Goal: Task Accomplishment & Management: Manage account settings

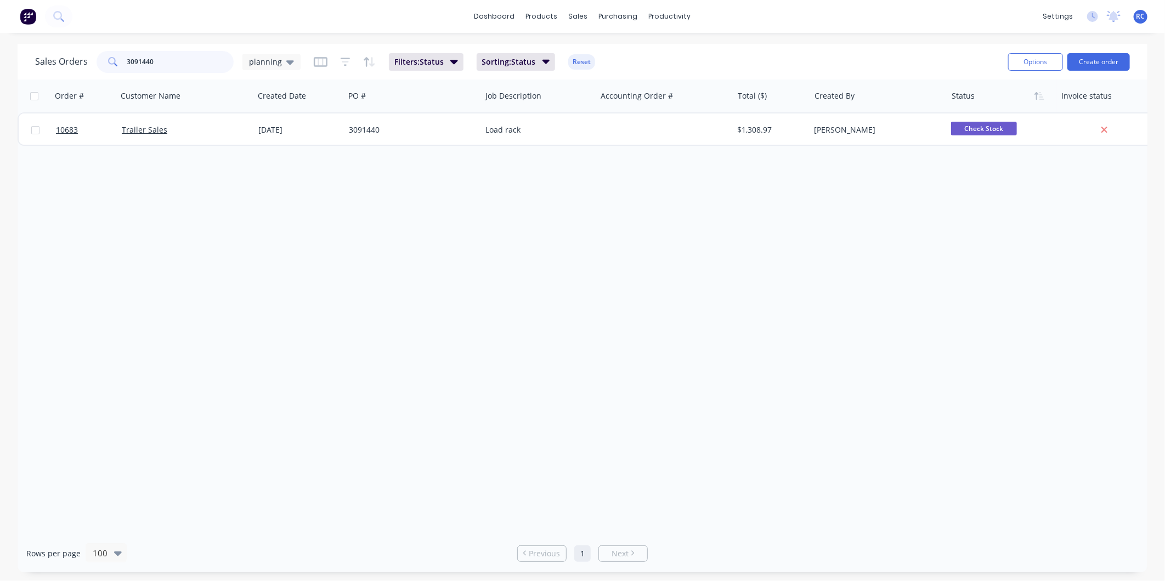
drag, startPoint x: 0, startPoint y: 0, endPoint x: 84, endPoint y: 56, distance: 101.3
click at [86, 56] on div "Sales Orders 3091440 planning" at bounding box center [167, 62] width 265 height 22
type input "10745"
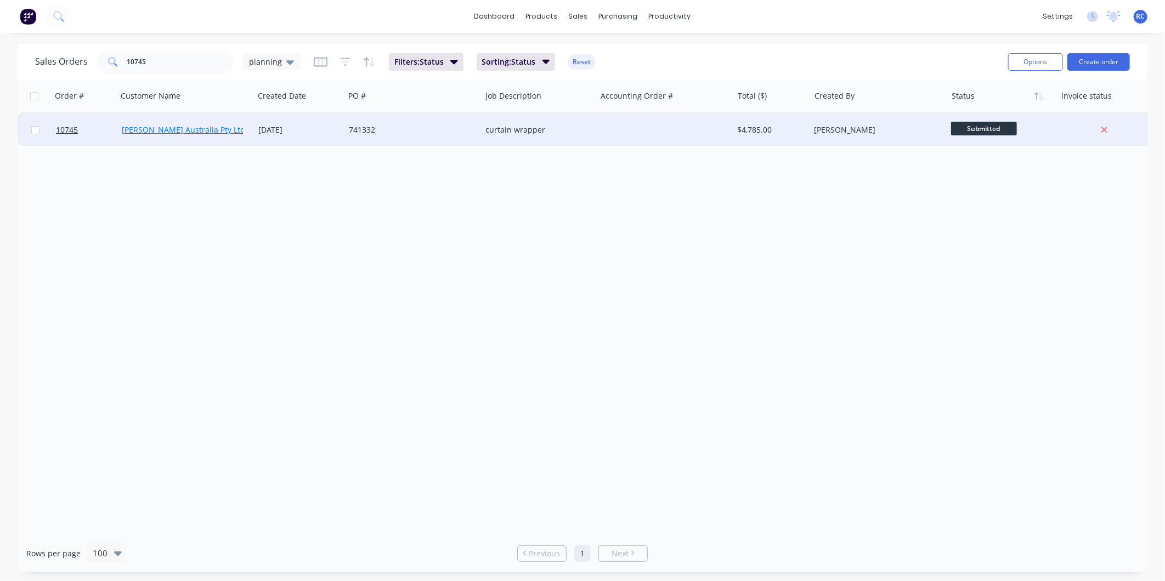
click at [156, 124] on link "[PERSON_NAME] Australia Pty Ltd" at bounding box center [183, 129] width 123 height 10
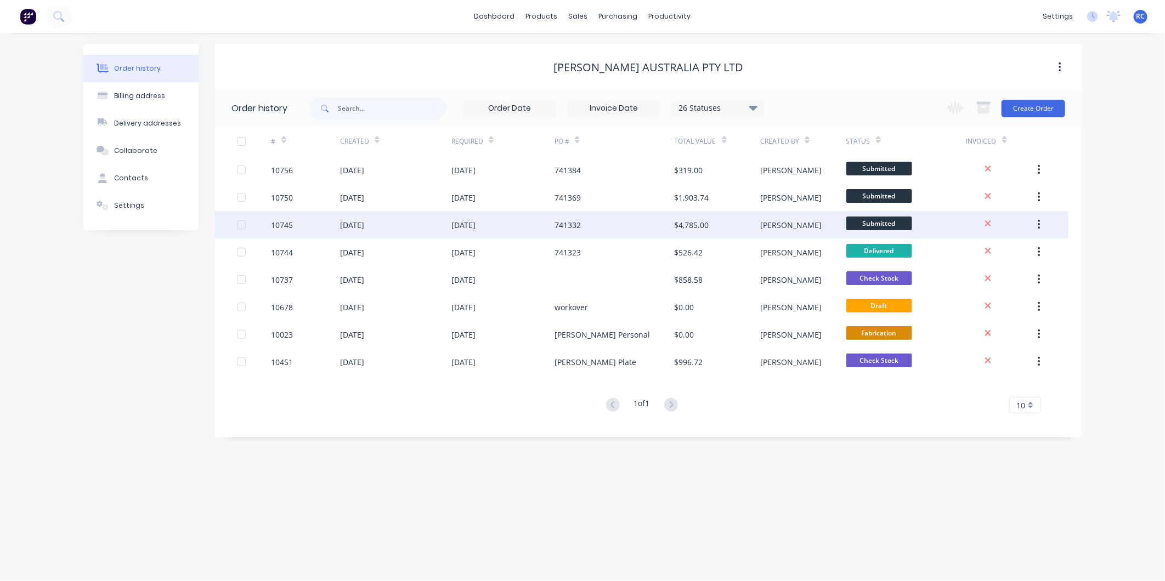
click at [292, 220] on div "10745" at bounding box center [282, 225] width 22 height 12
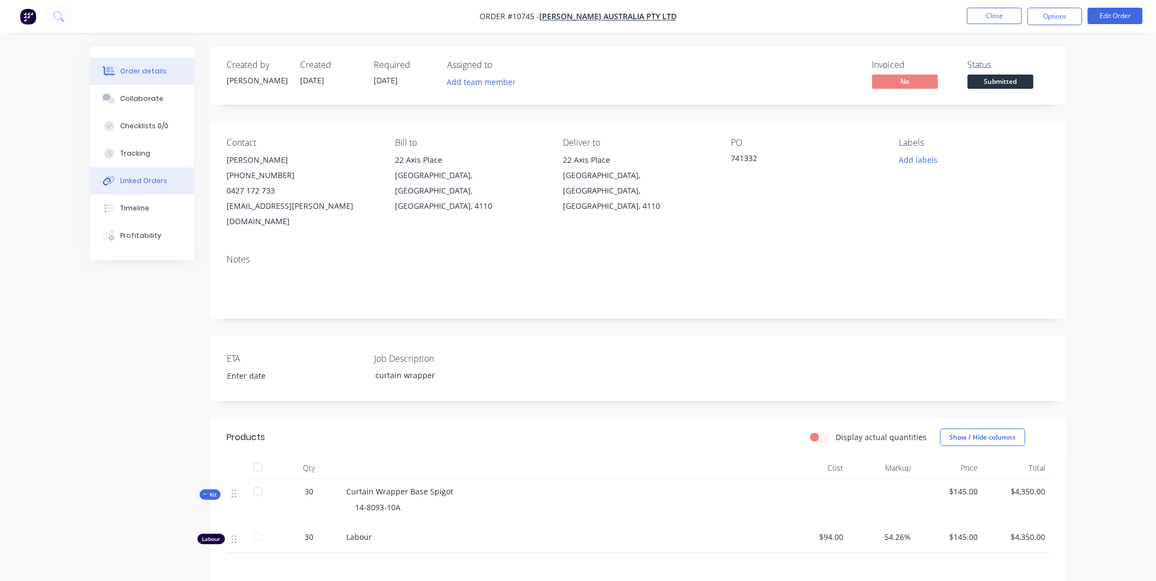
click at [145, 176] on div "Linked Orders" at bounding box center [143, 181] width 47 height 10
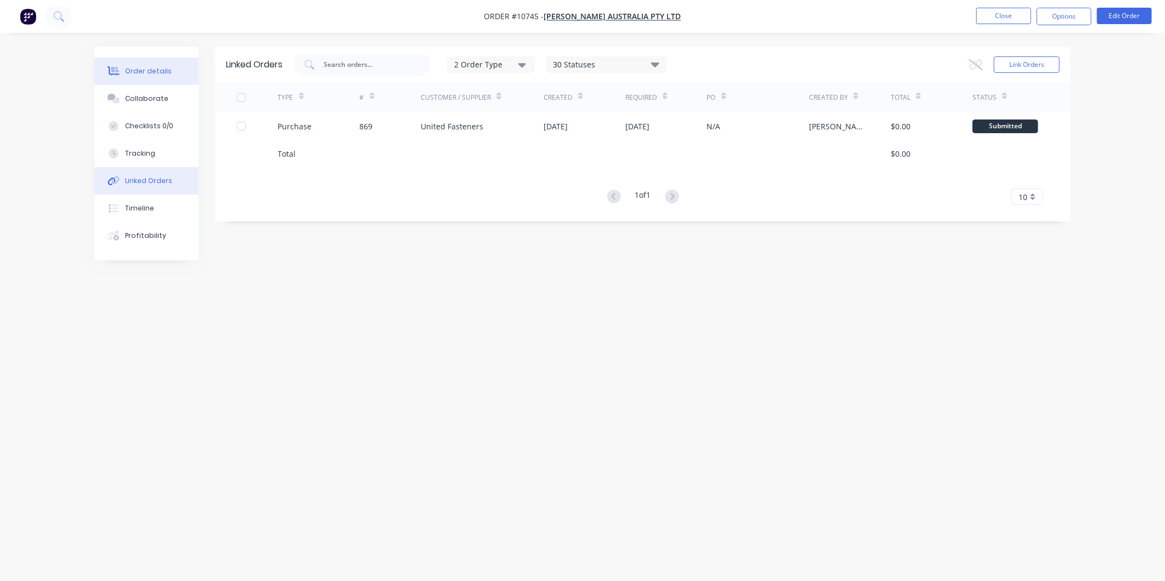
click at [145, 66] on div "Order details" at bounding box center [148, 71] width 47 height 10
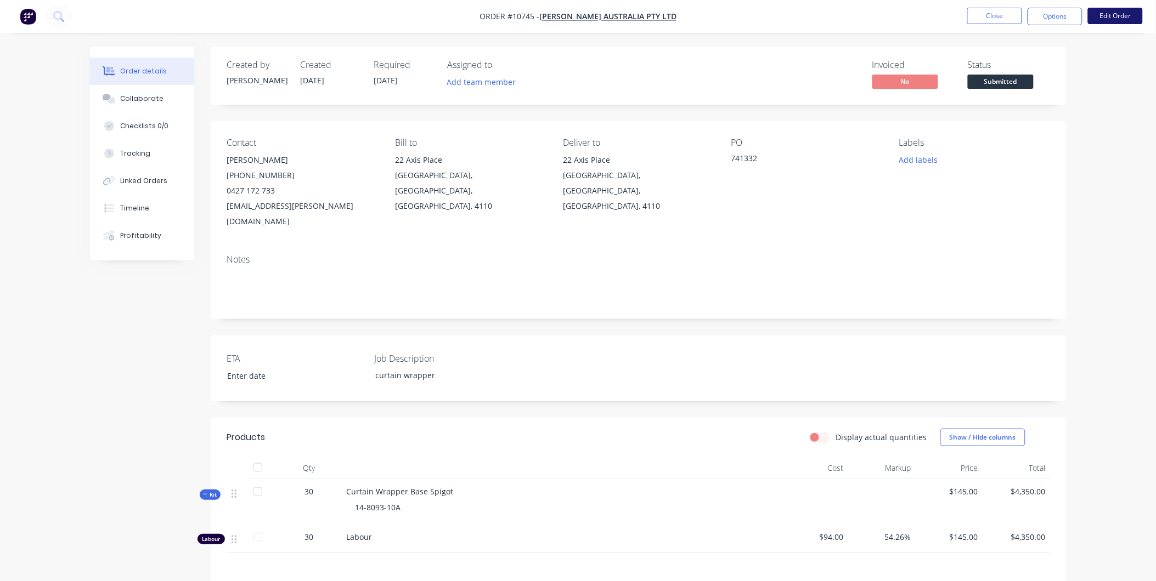
click at [1122, 12] on button "Edit Order" at bounding box center [1115, 16] width 55 height 16
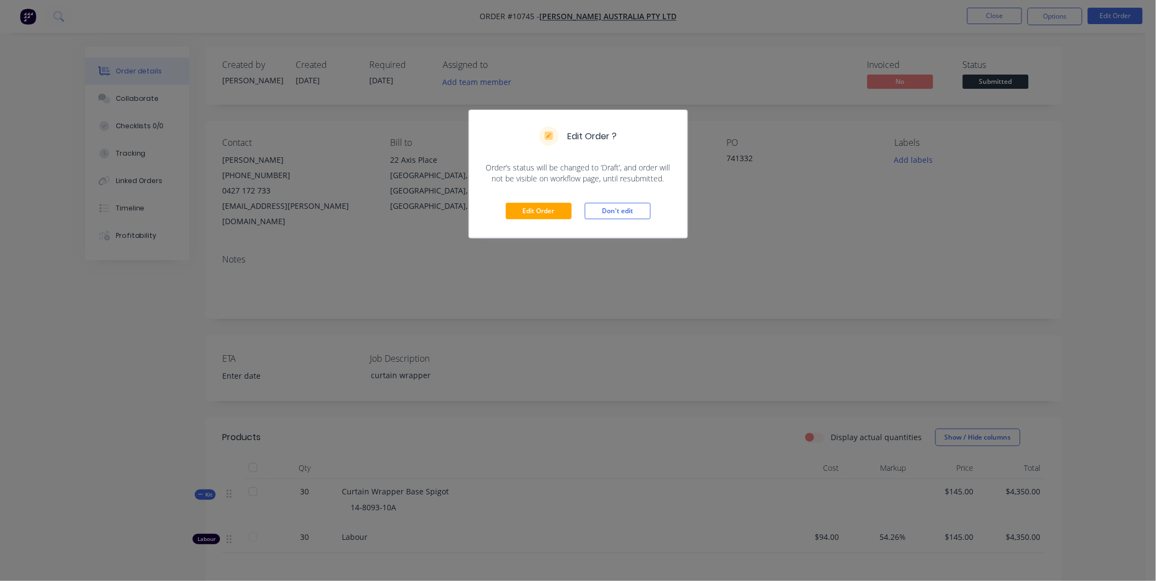
click at [554, 227] on div "Edit Order Don't edit" at bounding box center [578, 211] width 218 height 54
click at [550, 205] on button "Edit Order" at bounding box center [539, 211] width 66 height 16
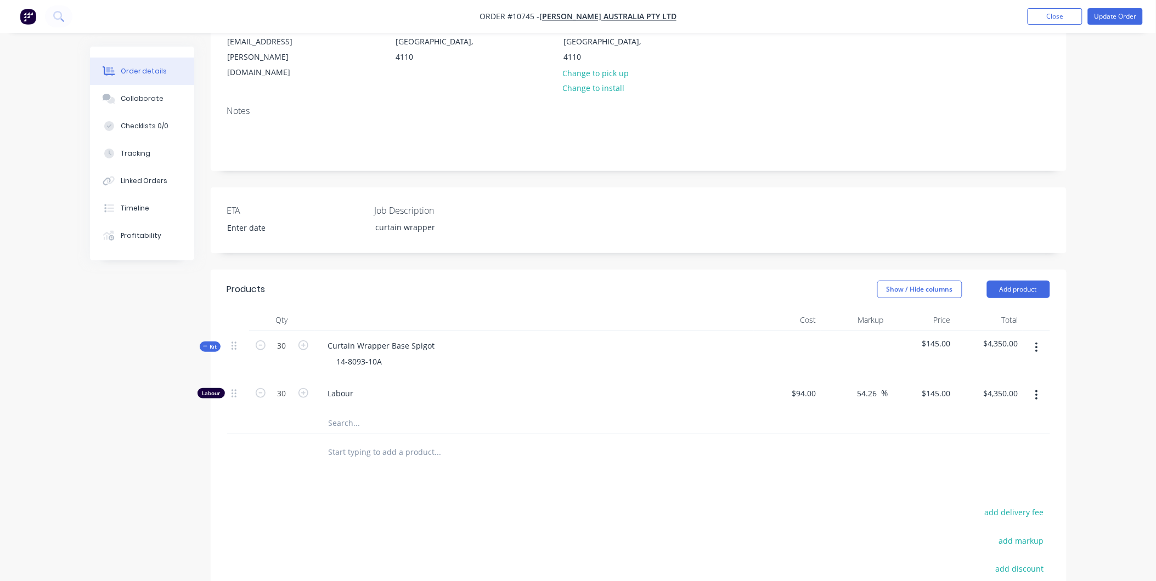
scroll to position [183, 0]
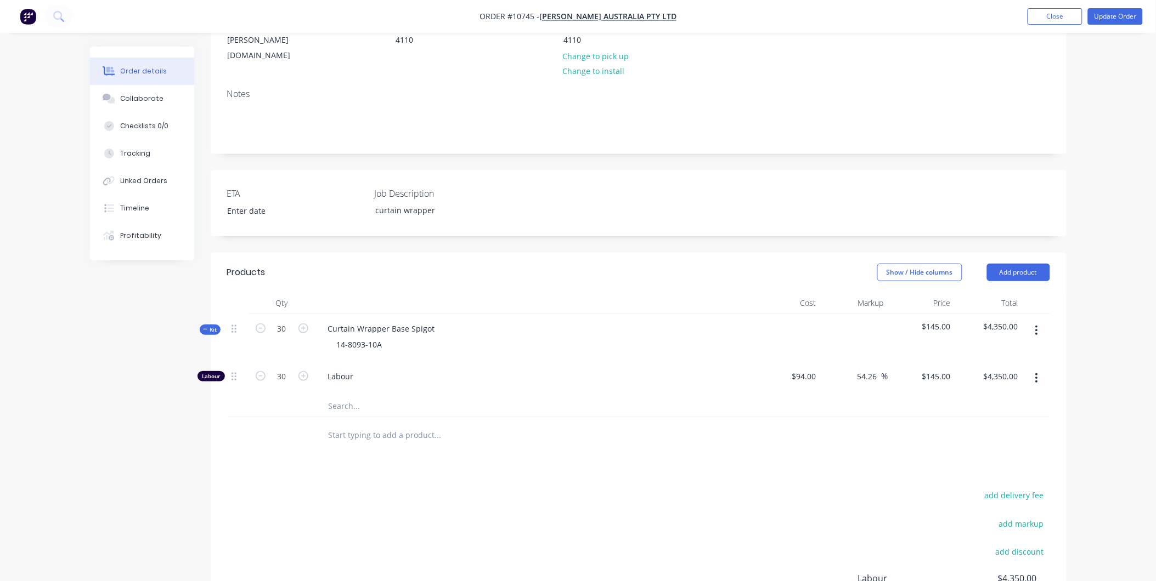
click at [1037, 326] on icon "button" at bounding box center [1036, 331] width 2 height 10
click at [1031, 352] on div "Add product to kit" at bounding box center [997, 360] width 84 height 16
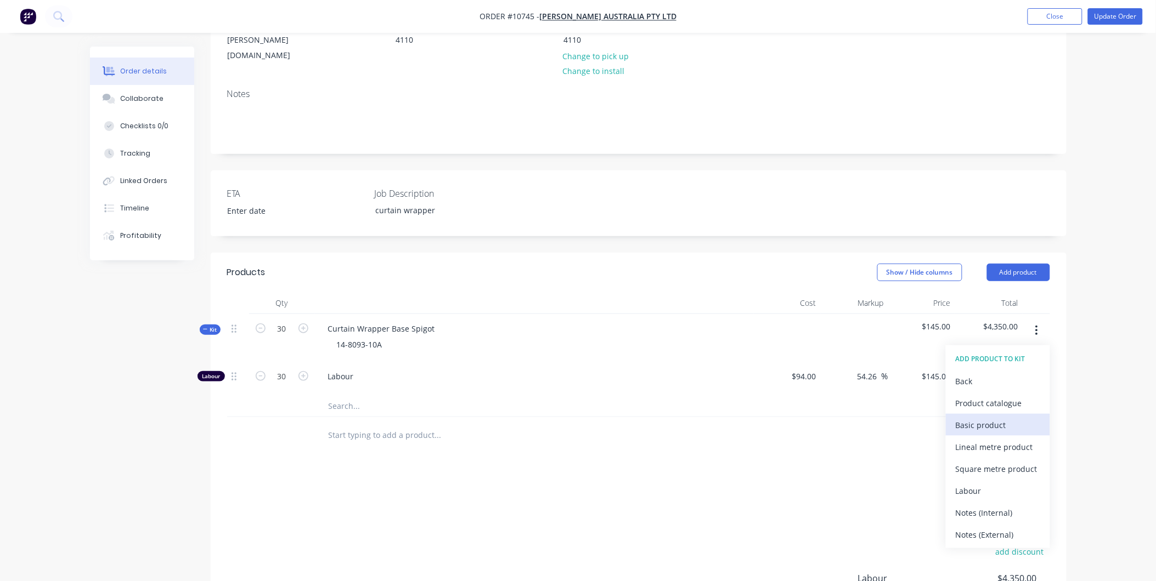
click at [972, 417] on div "Basic product" at bounding box center [997, 425] width 84 height 16
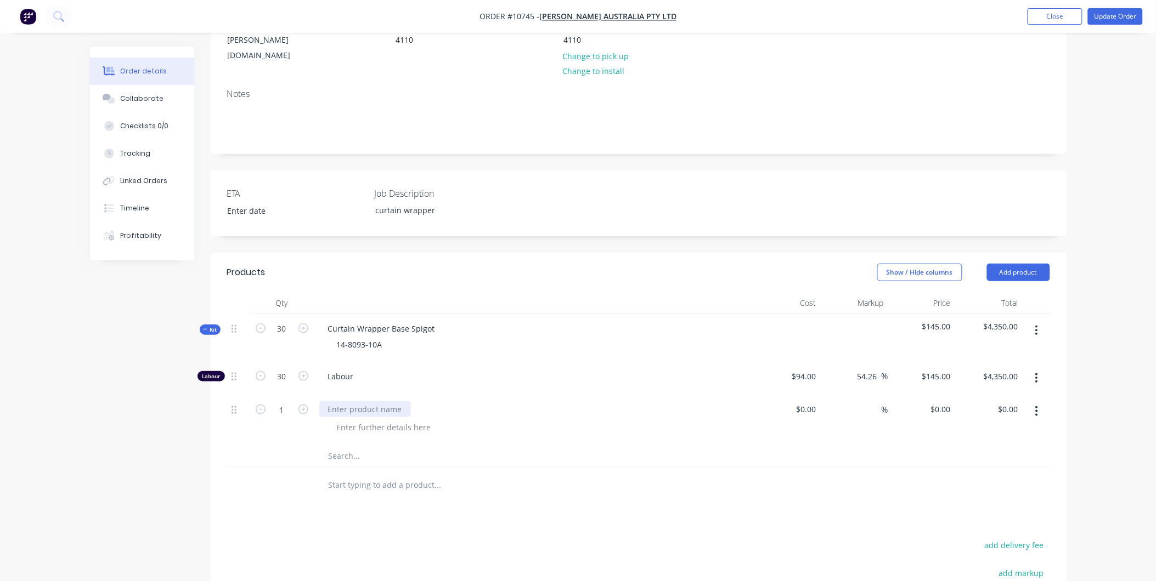
click at [348, 401] on div at bounding box center [365, 409] width 92 height 16
click at [392, 401] on div "40mm Bright Bar" at bounding box center [359, 409] width 80 height 16
click at [800, 395] on div at bounding box center [787, 420] width 67 height 50
type input "$228.22"
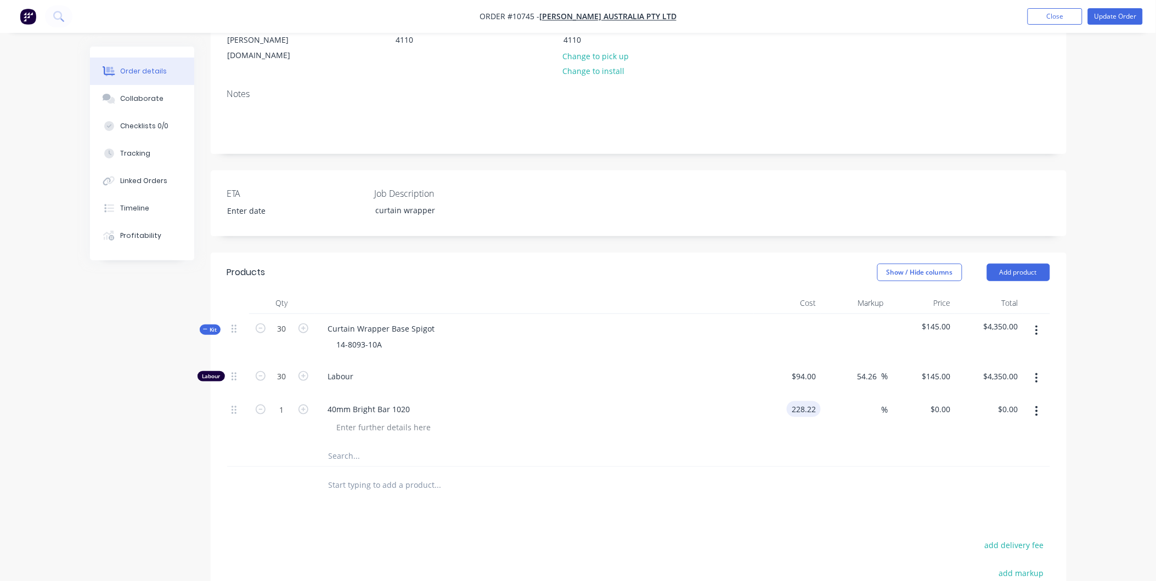
type input "$228.22"
click at [418, 401] on div "40mm Bright Bar 1020" at bounding box center [534, 409] width 430 height 16
click at [414, 401] on div "40mm Bright Bar 1020" at bounding box center [369, 409] width 100 height 16
click at [874, 401] on input at bounding box center [875, 409] width 13 height 16
type input "55"
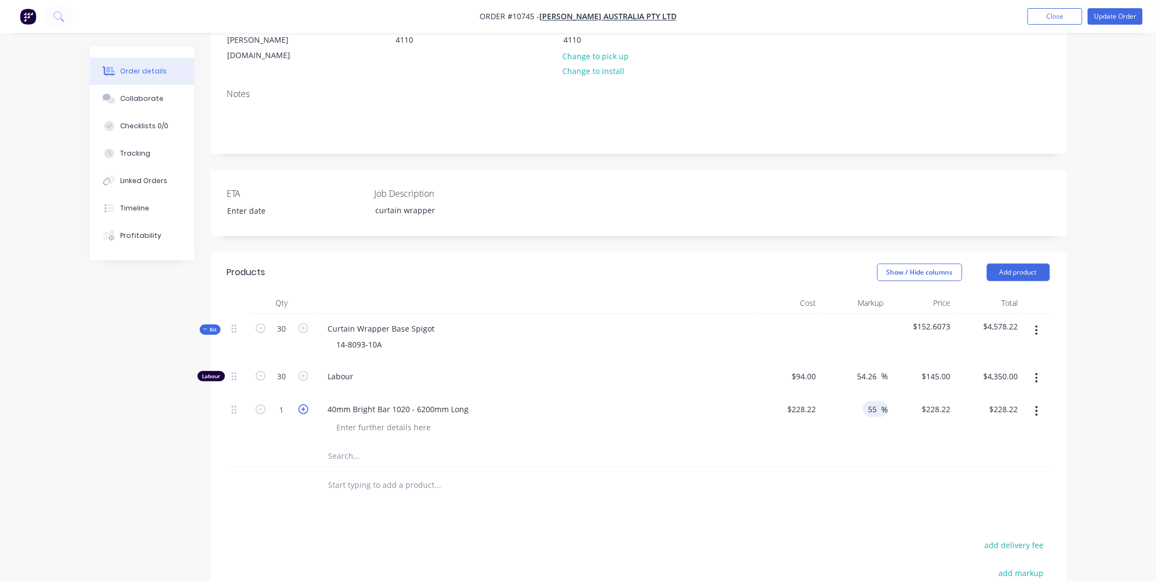
type input "$353.741"
type input "$353.74"
click at [307, 405] on icon "button" at bounding box center [303, 410] width 10 height 10
type input "2"
type input "$707.48"
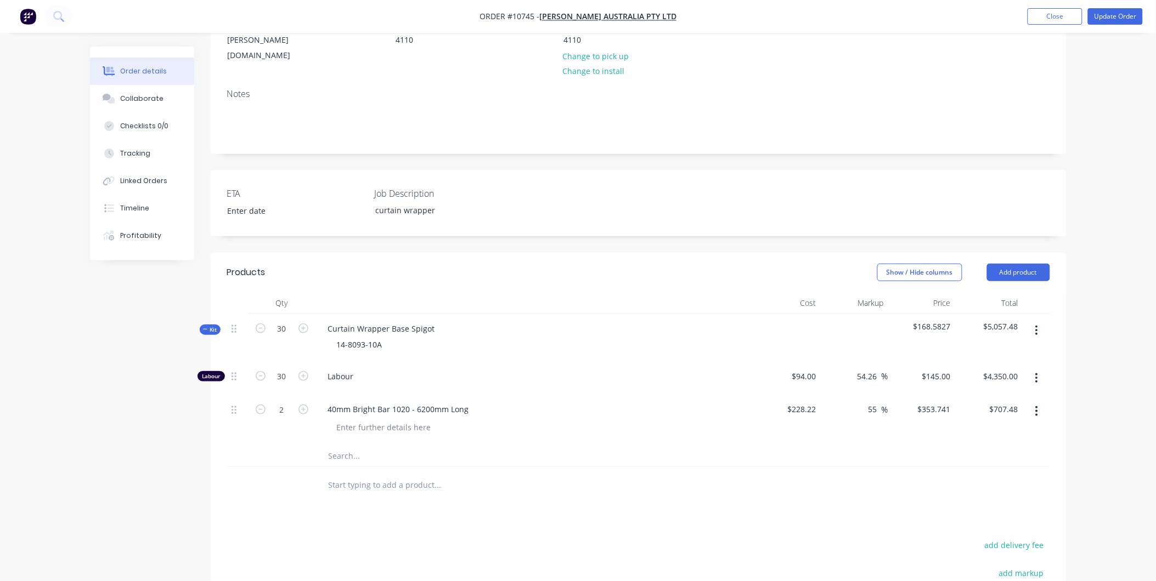
click at [656, 410] on div "40mm Bright Bar 1020 - 6200mm Long" at bounding box center [534, 420] width 439 height 50
click at [1118, 16] on button "Update Order" at bounding box center [1115, 16] width 55 height 16
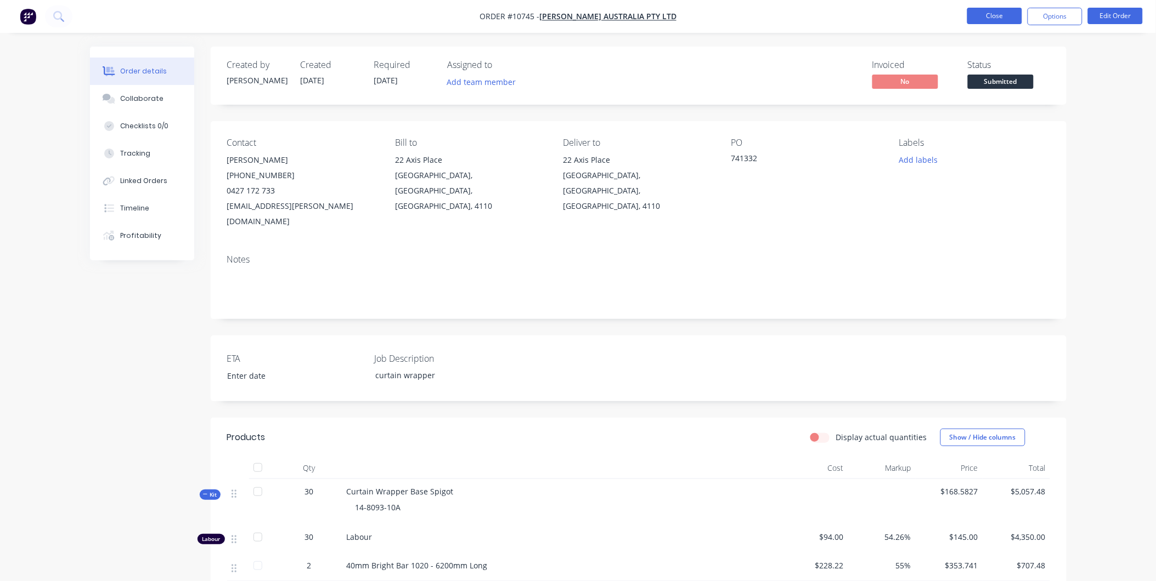
click at [1007, 13] on button "Close" at bounding box center [994, 16] width 55 height 16
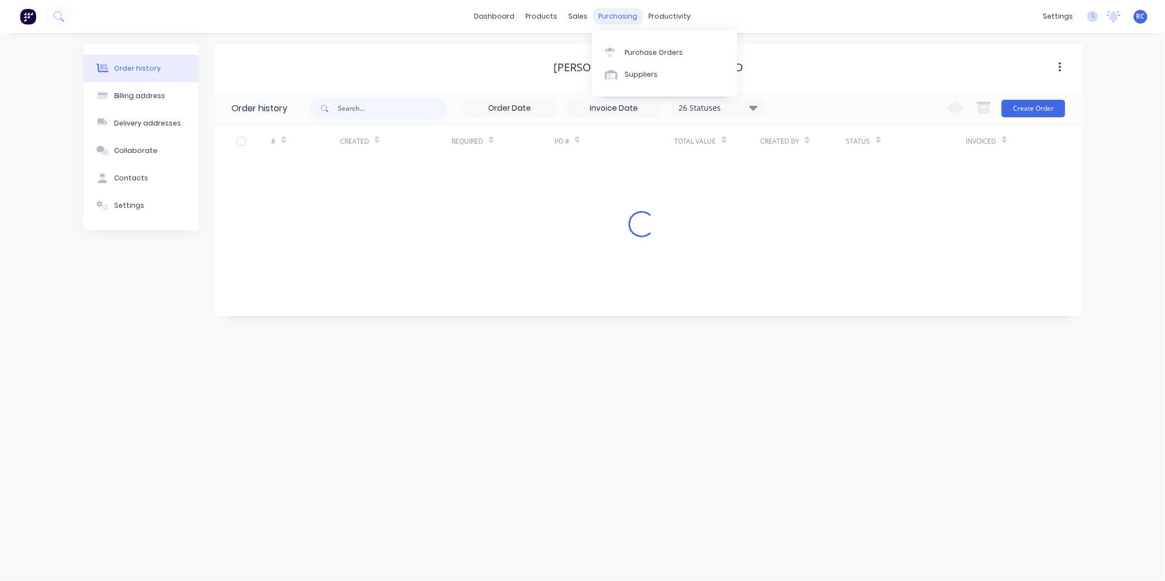
click at [602, 14] on div "purchasing" at bounding box center [618, 16] width 50 height 16
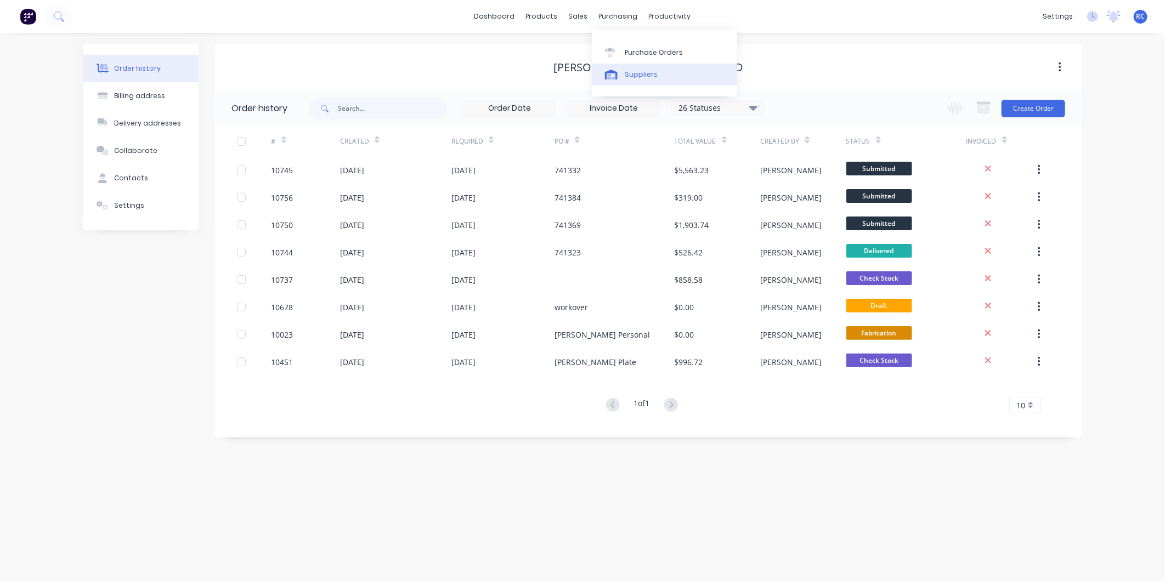
click at [627, 82] on link "Suppliers" at bounding box center [664, 75] width 145 height 22
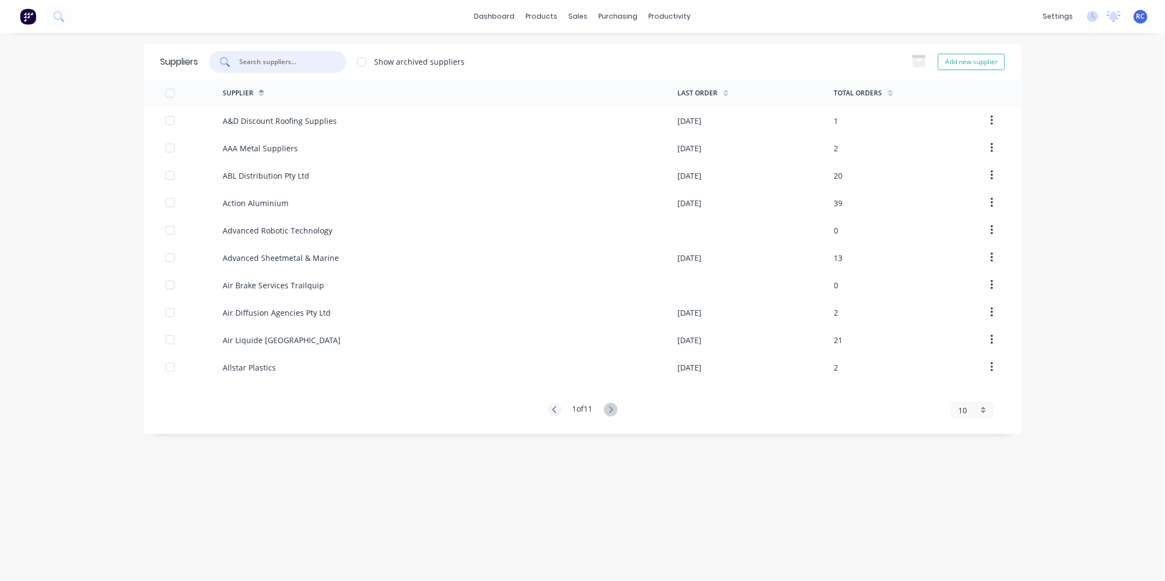
click at [282, 61] on input "text" at bounding box center [283, 61] width 91 height 11
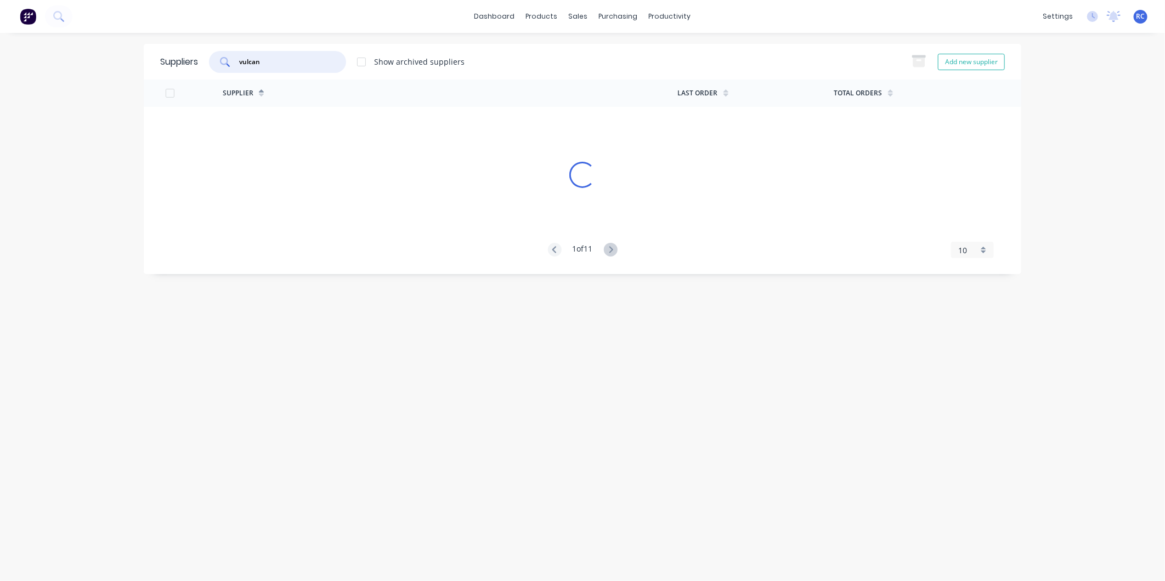
type input "vulcan"
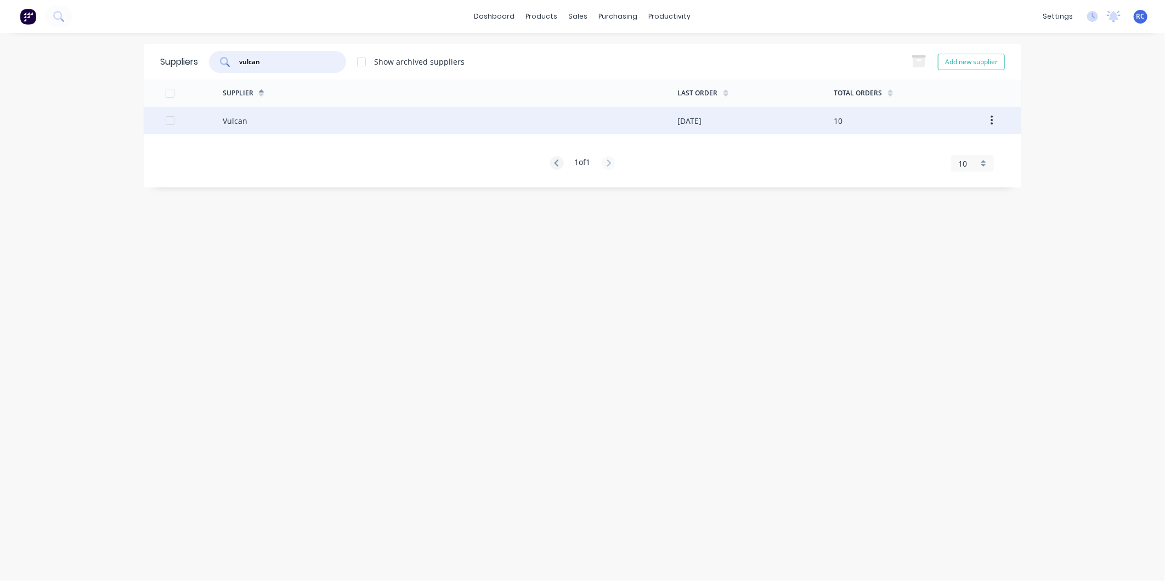
click at [239, 118] on div "Vulcan" at bounding box center [235, 121] width 25 height 12
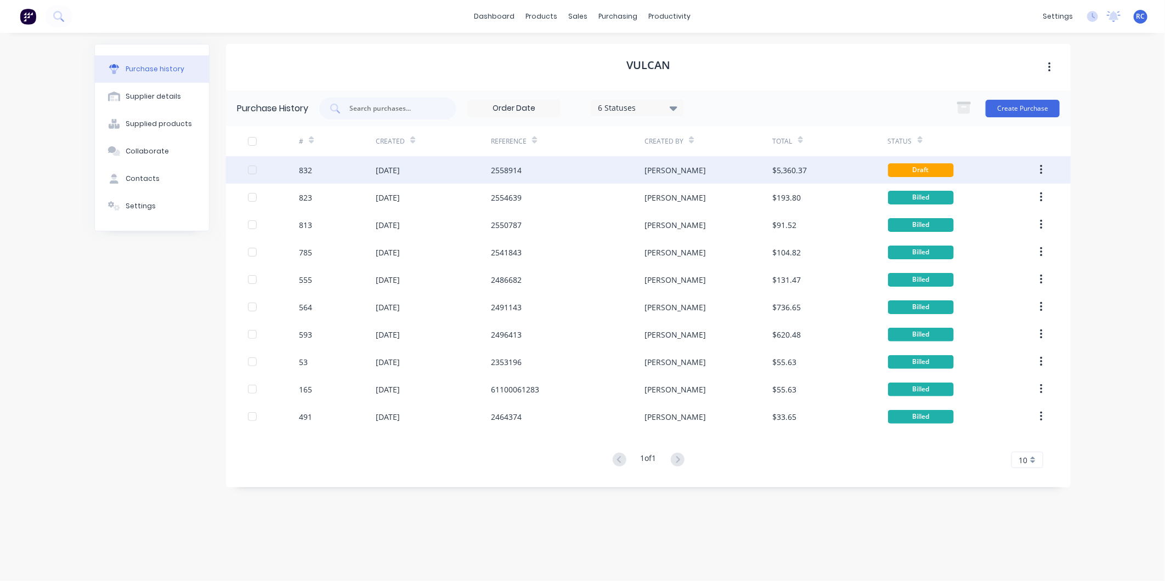
click at [390, 171] on div "19 Aug 2025" at bounding box center [388, 171] width 24 height 12
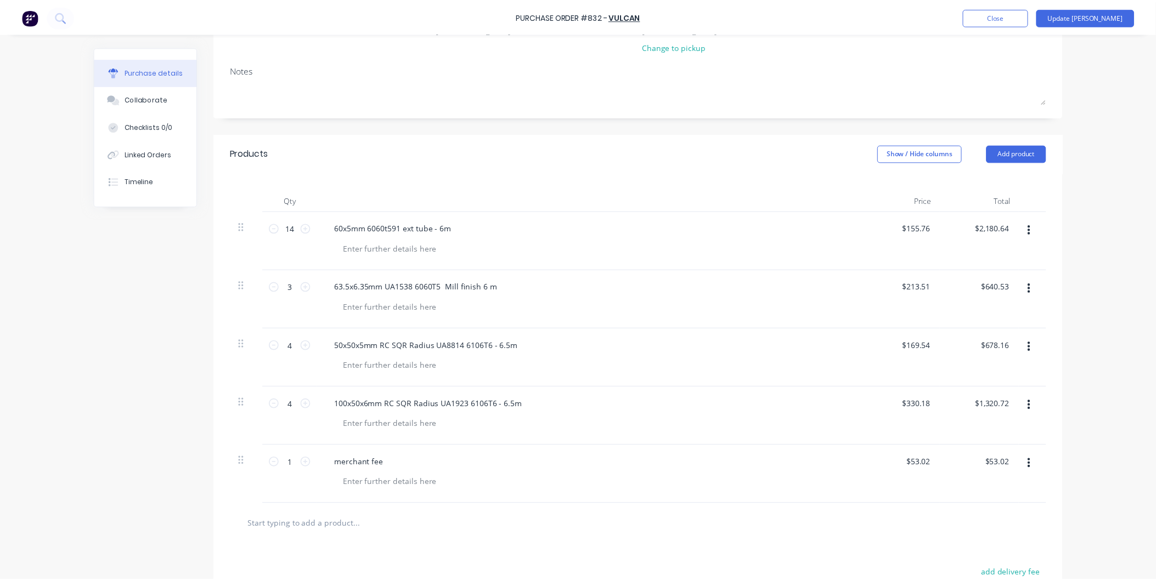
scroll to position [183, 0]
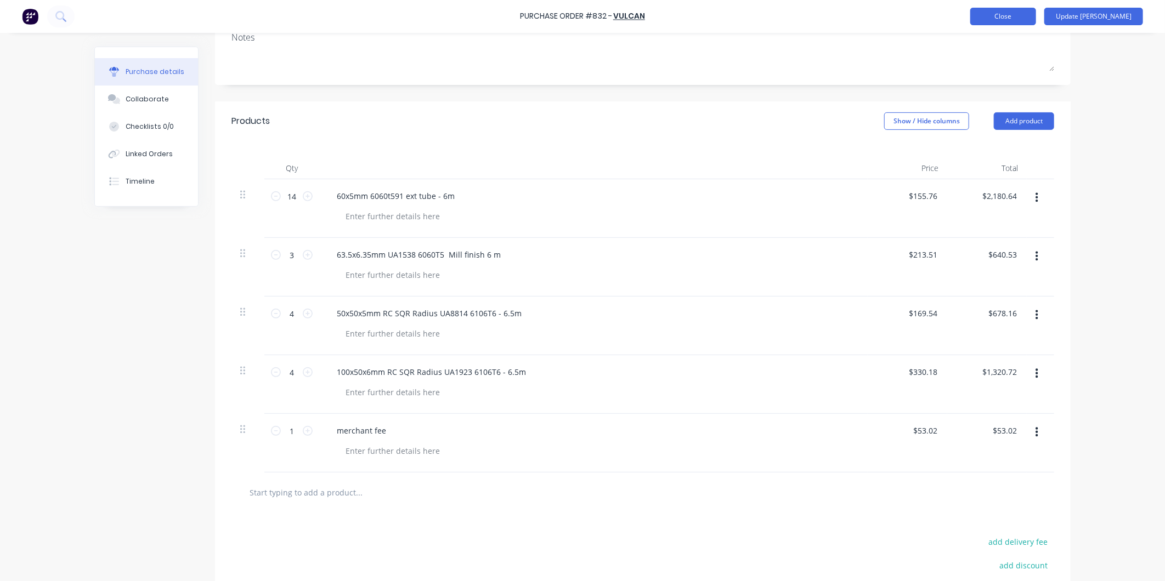
click at [1036, 24] on button "Close" at bounding box center [1003, 17] width 66 height 18
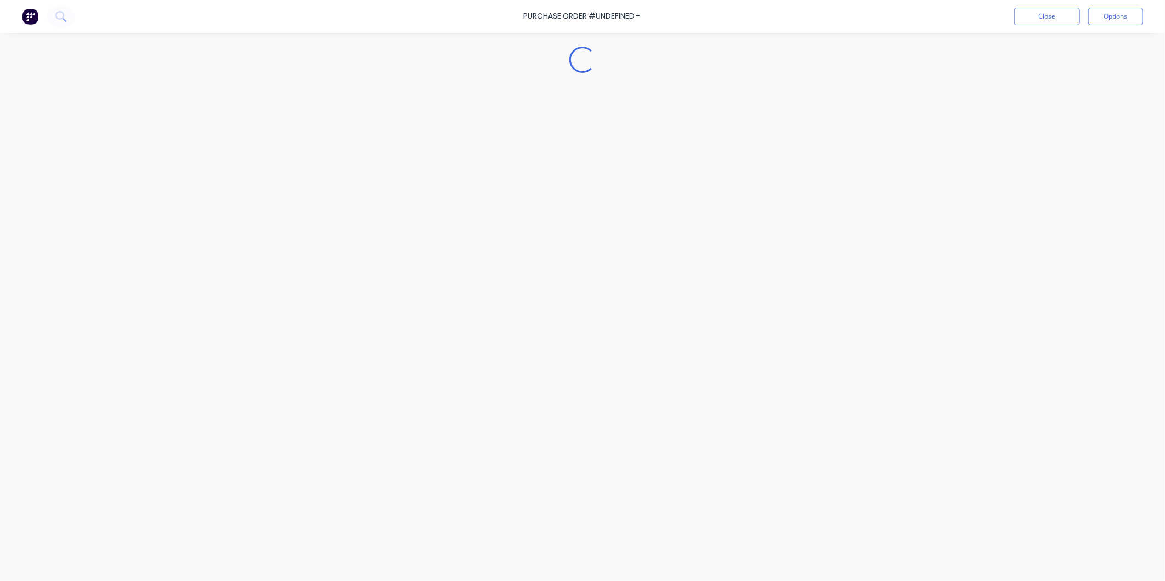
type textarea "x"
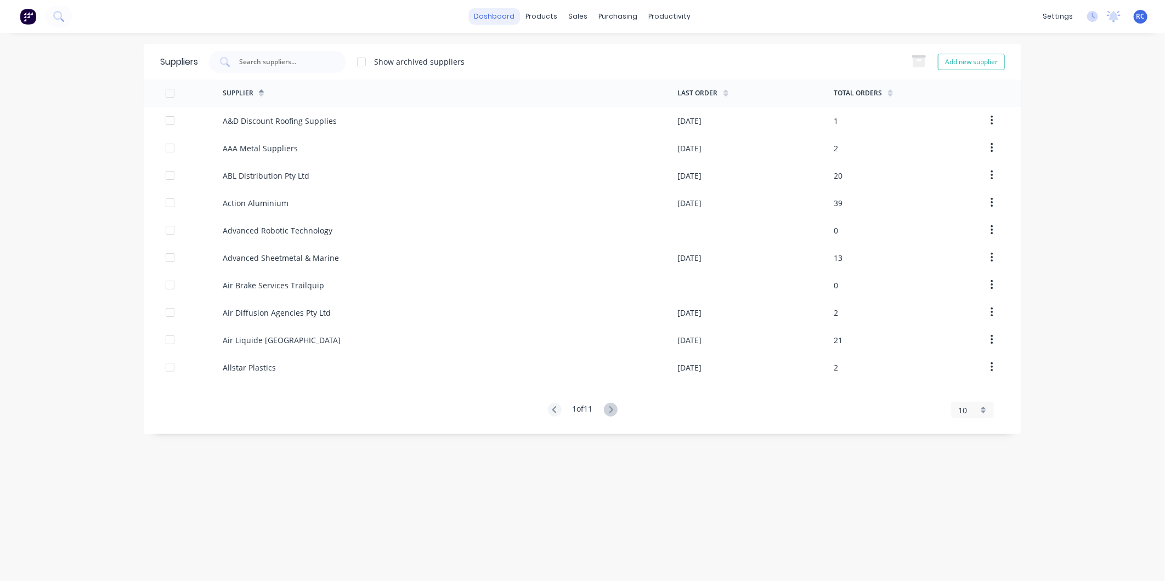
click at [486, 18] on link "dashboard" at bounding box center [495, 16] width 52 height 16
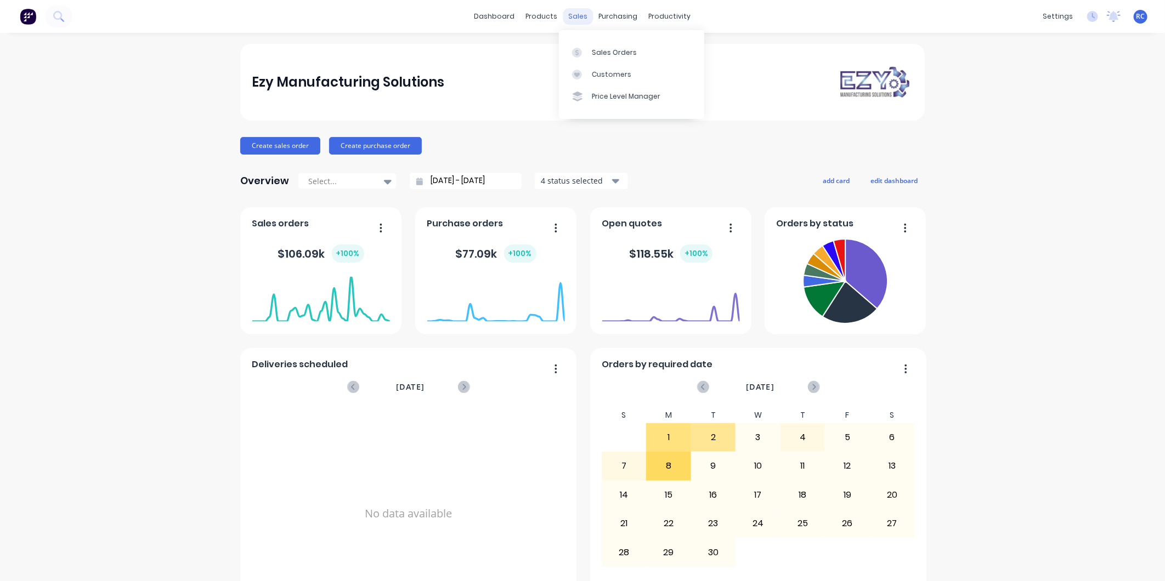
click at [569, 14] on div "sales" at bounding box center [578, 16] width 30 height 16
click at [568, 55] on link "Sales Orders" at bounding box center [631, 52] width 145 height 22
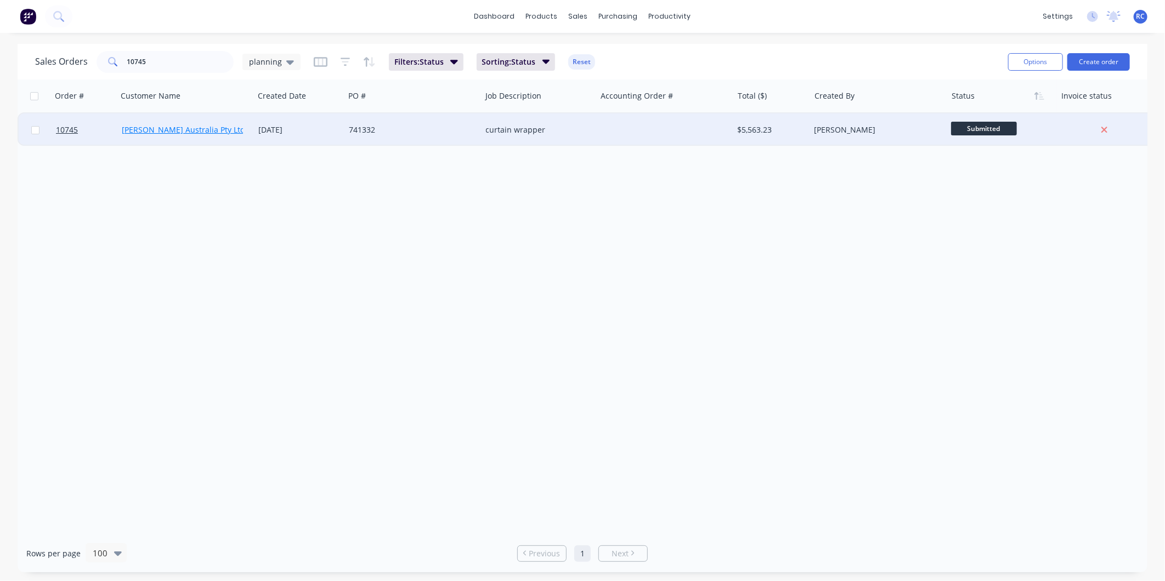
click at [189, 131] on link "[PERSON_NAME] Australia Pty Ltd" at bounding box center [183, 129] width 123 height 10
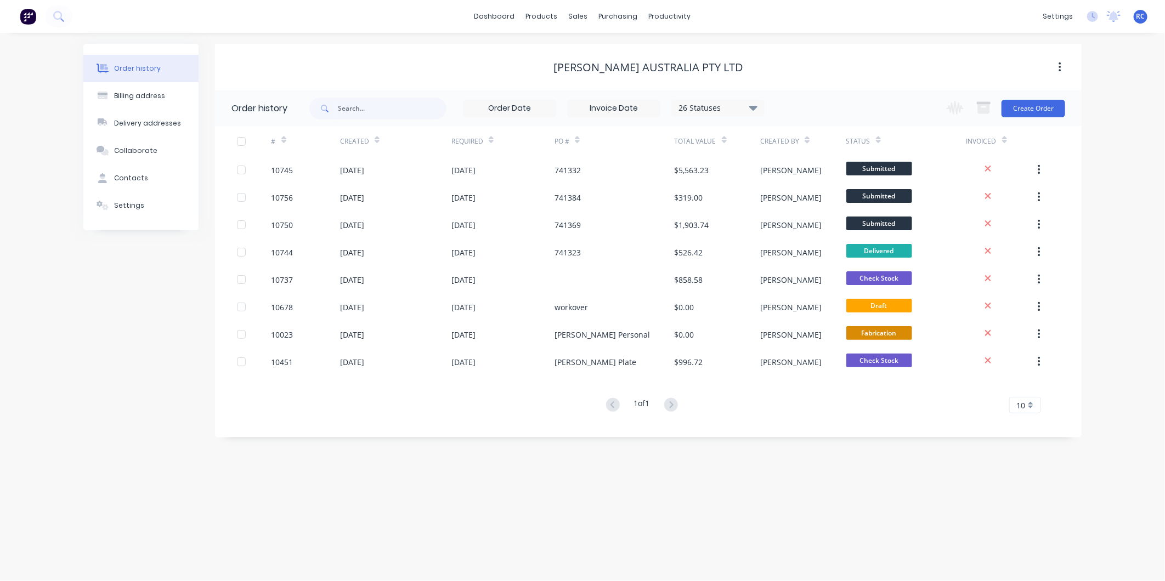
click at [133, 71] on div "Order history" at bounding box center [137, 69] width 47 height 10
click at [584, 16] on div "sales" at bounding box center [578, 16] width 30 height 16
click at [598, 52] on div "Sales Orders" at bounding box center [619, 53] width 45 height 10
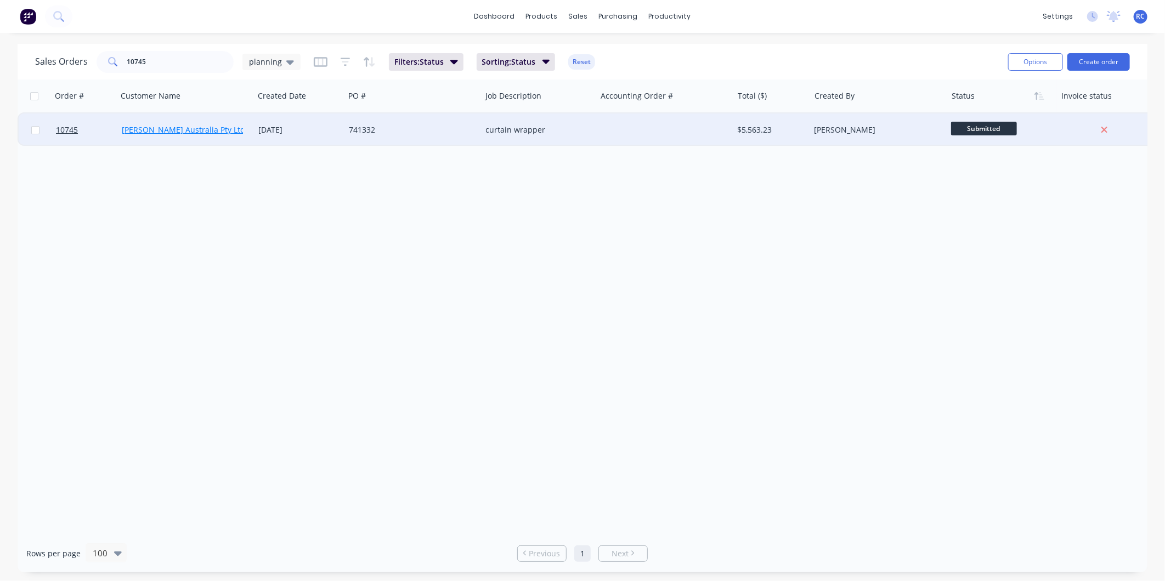
click at [137, 128] on link "[PERSON_NAME] Australia Pty Ltd" at bounding box center [183, 129] width 123 height 10
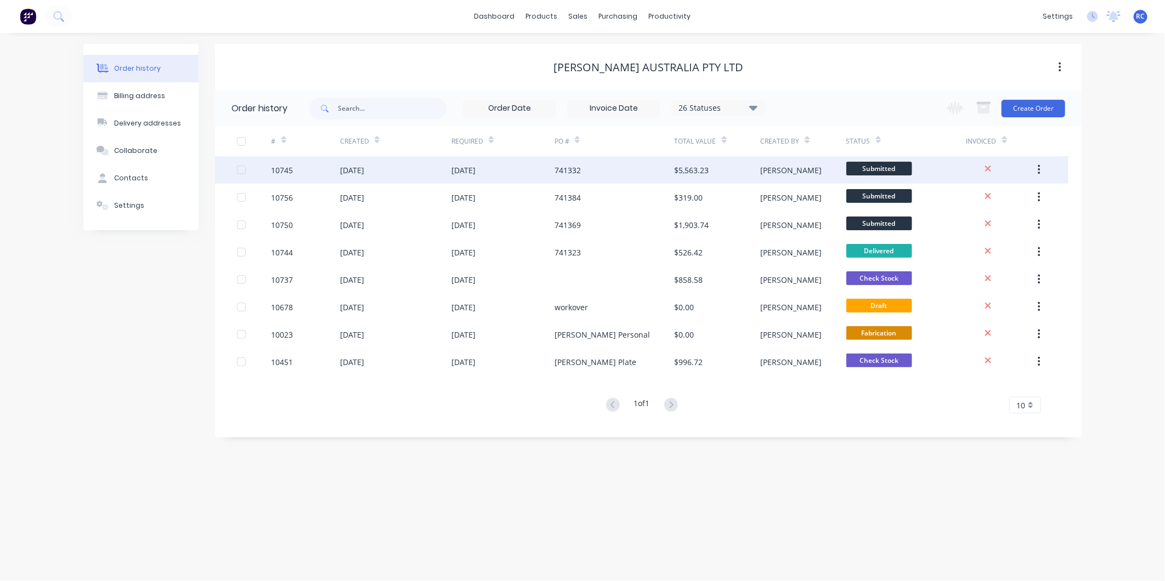
click at [278, 168] on div "10745" at bounding box center [282, 171] width 22 height 12
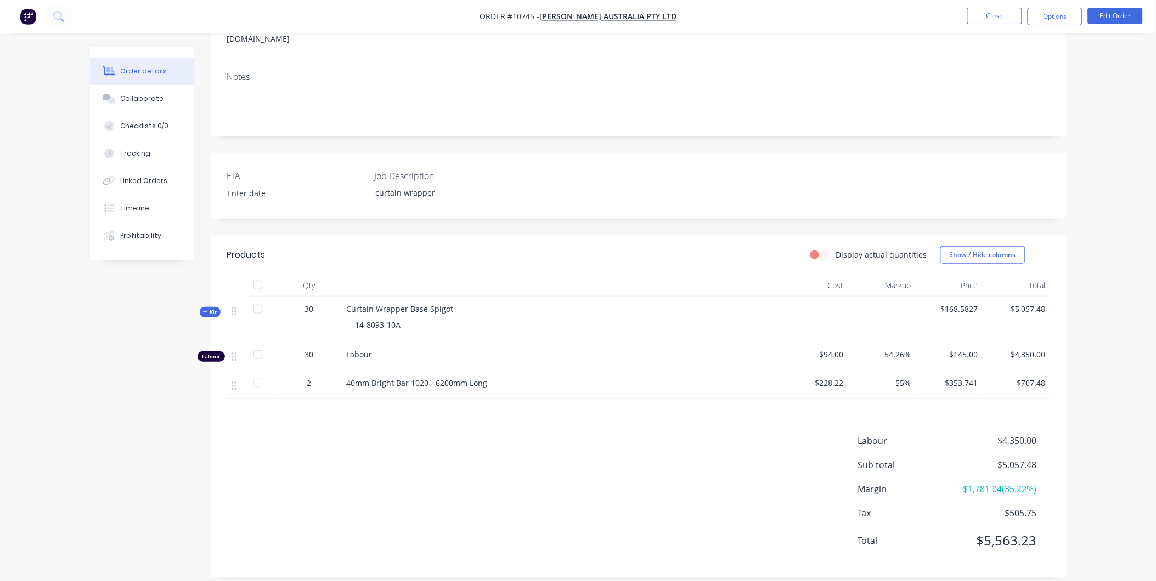
scroll to position [183, 0]
click at [403, 377] on span "40mm Bright Bar 1020 - 6200mm Long" at bounding box center [417, 382] width 141 height 10
click at [230, 342] on div at bounding box center [238, 356] width 22 height 29
drag, startPoint x: 234, startPoint y: 344, endPoint x: 236, endPoint y: 382, distance: 37.9
click at [236, 382] on div "Labour 30 Labour $94.00 54.26% $145.00 $4,350.00 2 40mm Bright Bar 1020 - 6200m…" at bounding box center [638, 371] width 823 height 58
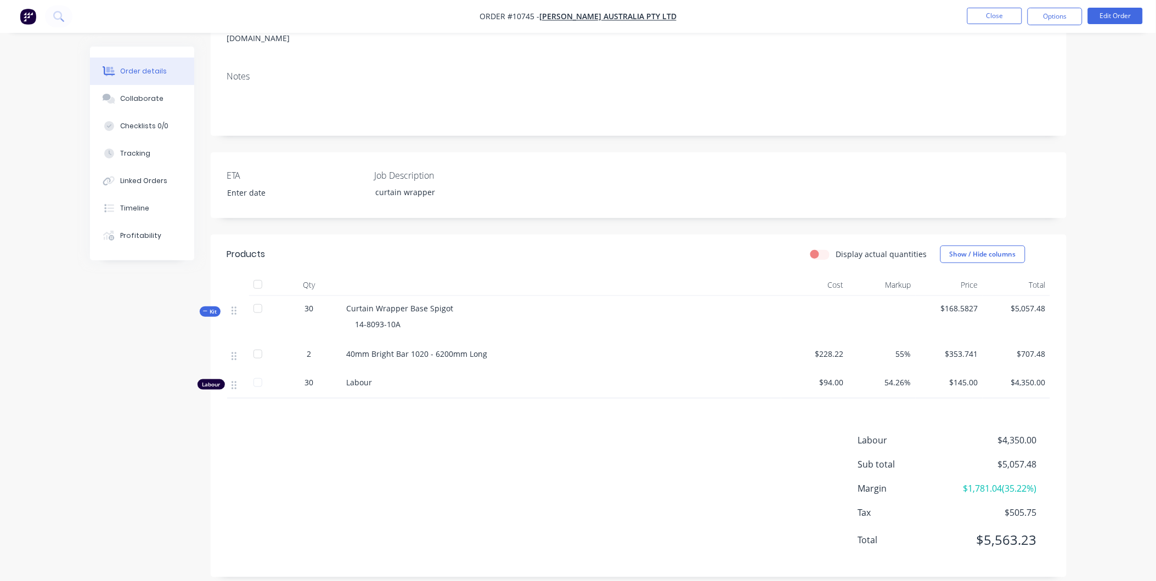
click at [454, 349] on span "40mm Bright Bar 1020 - 6200mm Long" at bounding box center [417, 354] width 141 height 10
click at [1071, 17] on button "Options" at bounding box center [1054, 17] width 55 height 18
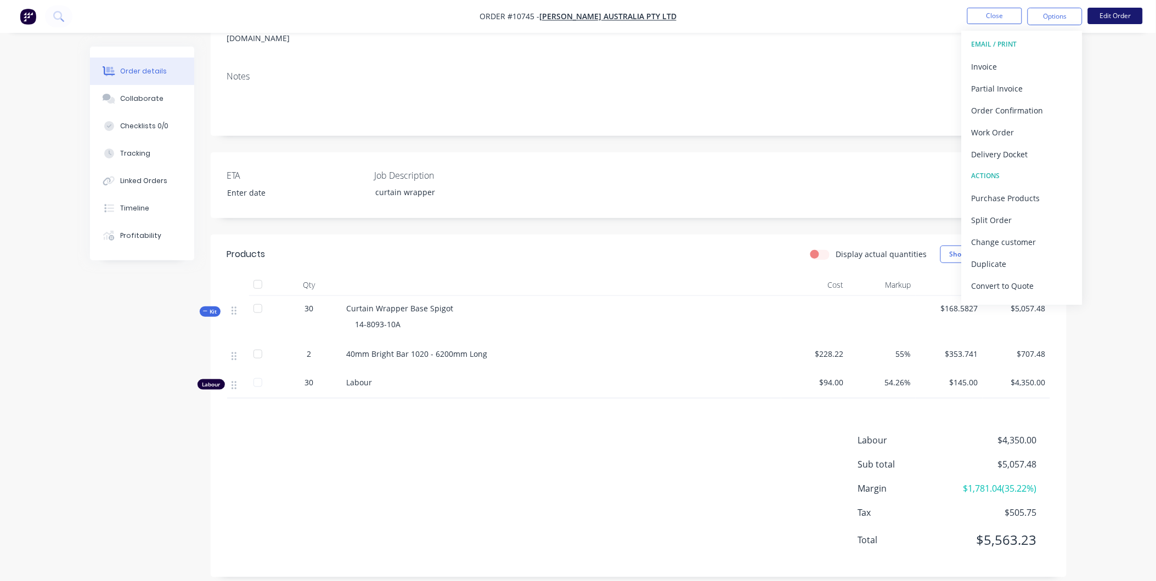
click at [1130, 13] on button "Edit Order" at bounding box center [1115, 16] width 55 height 16
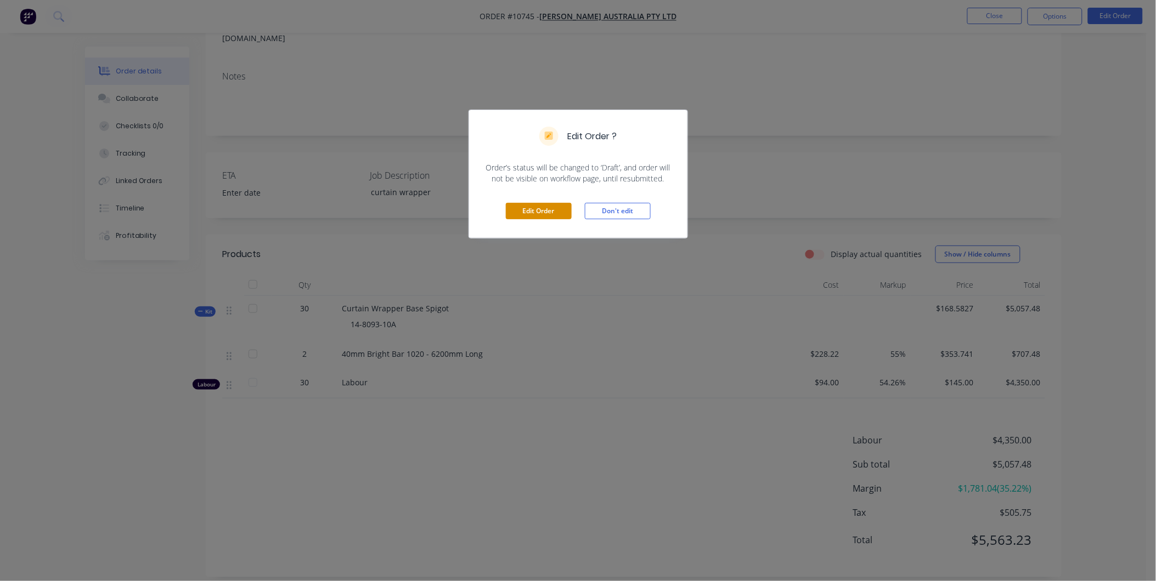
click at [543, 207] on button "Edit Order" at bounding box center [539, 211] width 66 height 16
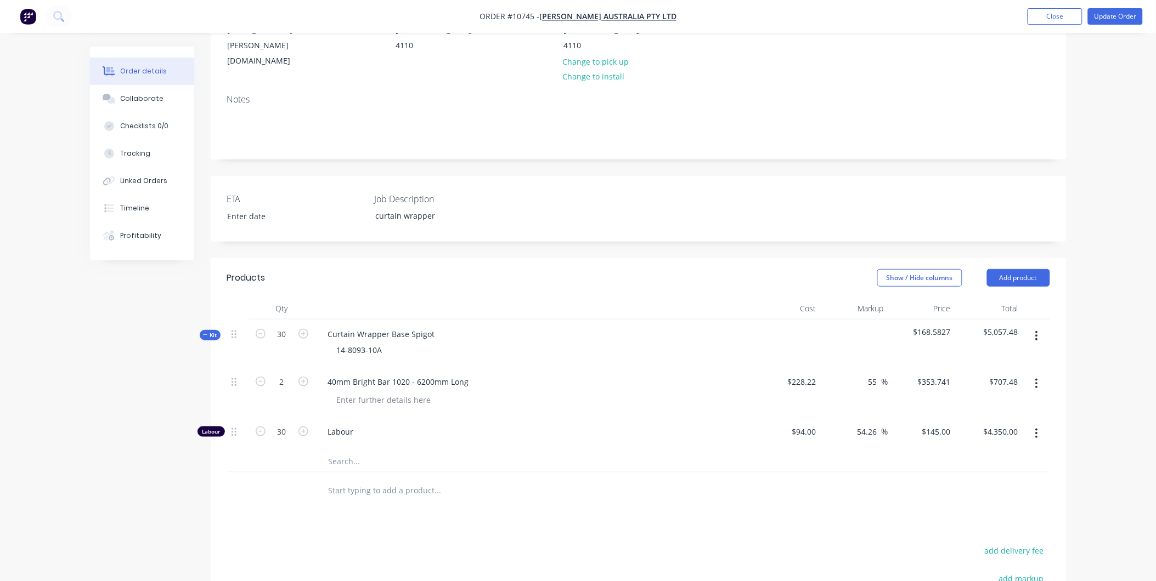
scroll to position [354, 0]
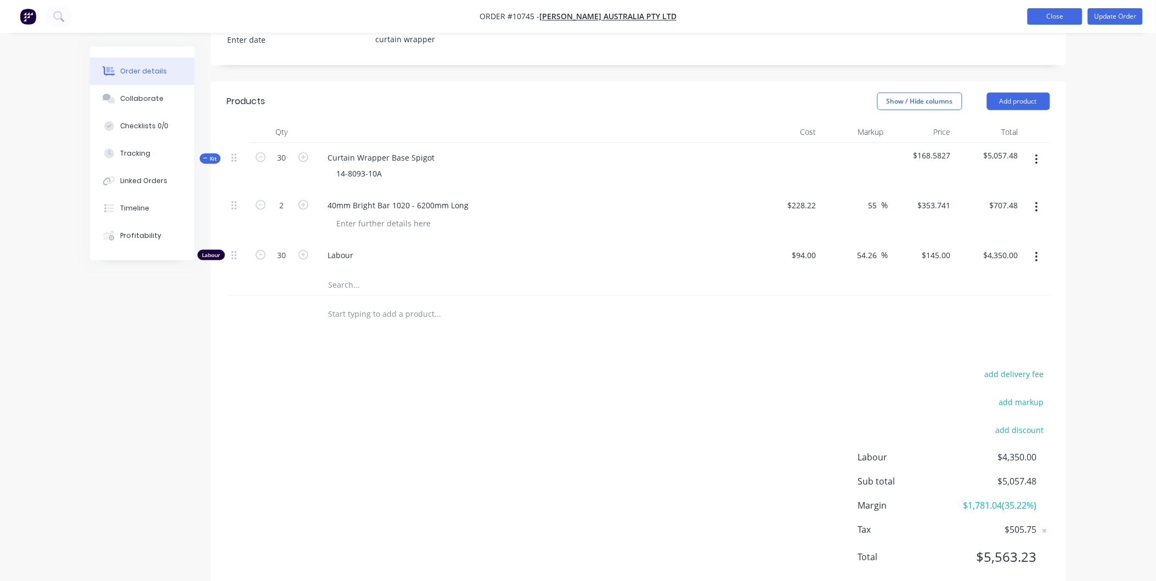
click at [1057, 15] on button "Close" at bounding box center [1054, 16] width 55 height 16
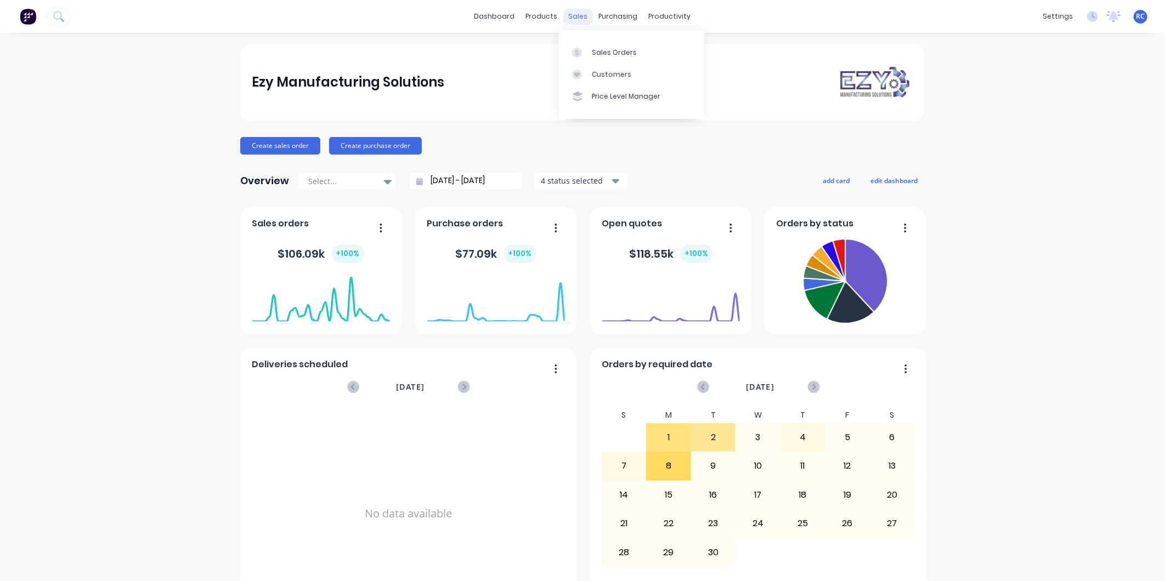
click at [577, 15] on div "sales" at bounding box center [578, 16] width 30 height 16
click at [597, 45] on link "Sales Orders" at bounding box center [631, 52] width 145 height 22
